Goal: Task Accomplishment & Management: Use online tool/utility

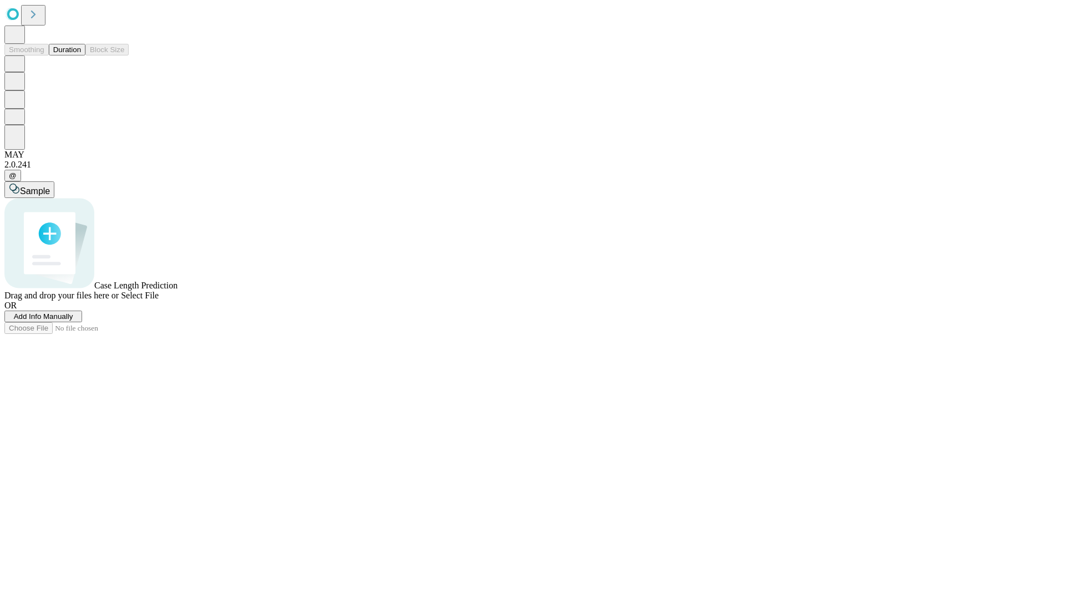
click at [81, 55] on button "Duration" at bounding box center [67, 50] width 37 height 12
click at [73, 321] on span "Add Info Manually" at bounding box center [43, 316] width 59 height 8
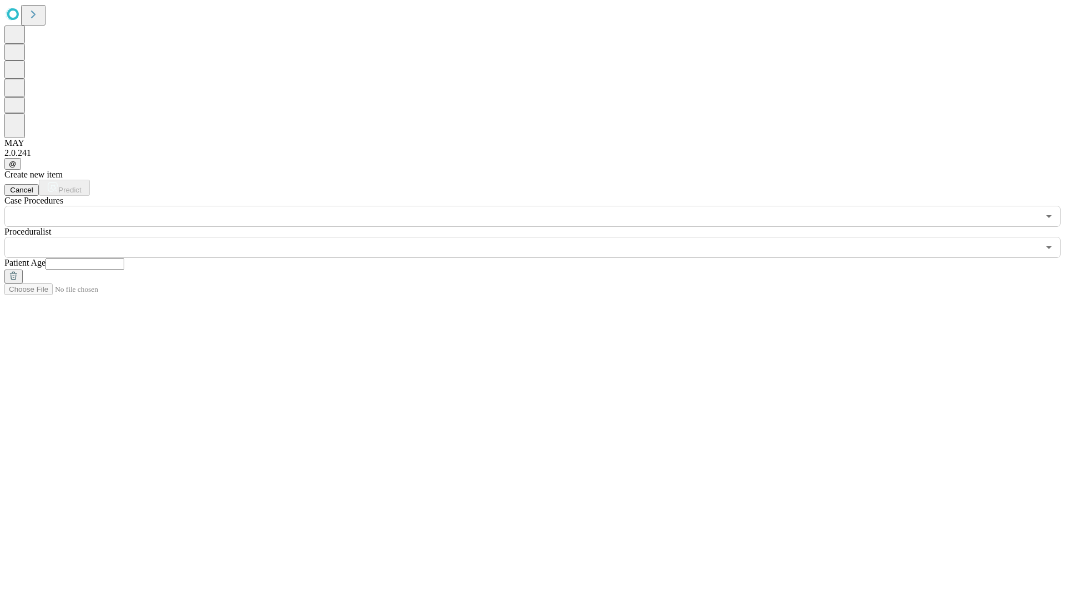
click at [124, 259] on input "text" at bounding box center [84, 264] width 79 height 11
type input "**"
click at [540, 237] on input "text" at bounding box center [521, 247] width 1035 height 21
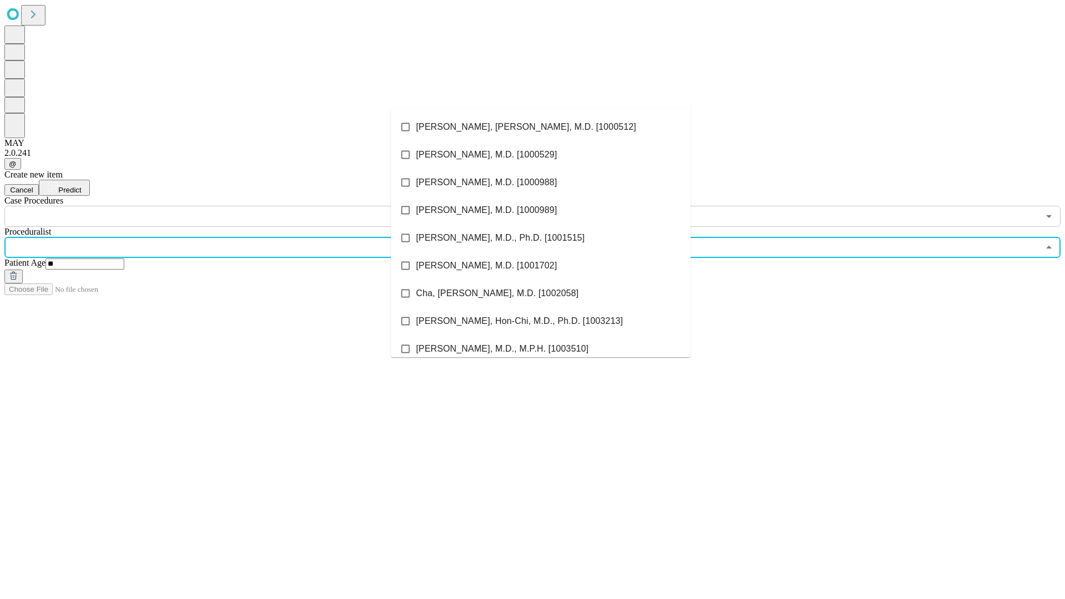
click at [541, 127] on li "[PERSON_NAME], [PERSON_NAME], M.D. [1000512]" at bounding box center [541, 127] width 300 height 28
